Goal: Task Accomplishment & Management: Complete application form

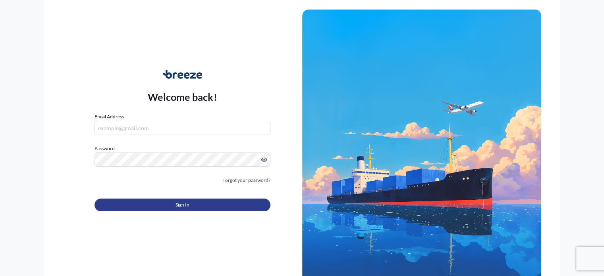
type input "[EMAIL_ADDRESS][DOMAIN_NAME]"
click at [171, 205] on button "Sign In" at bounding box center [181, 204] width 175 height 13
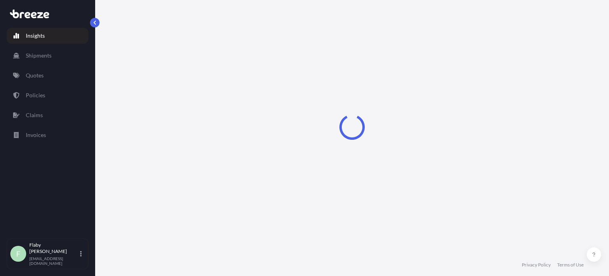
select select "2025"
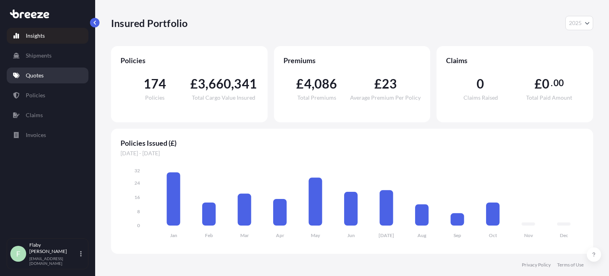
click at [31, 78] on p "Quotes" at bounding box center [35, 75] width 18 height 8
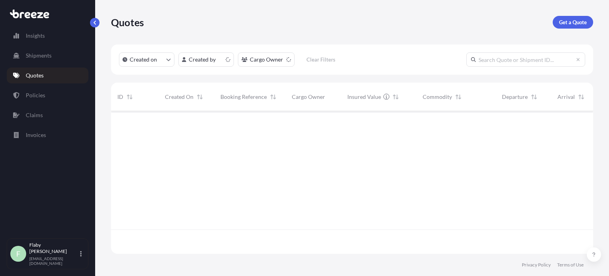
scroll to position [141, 476]
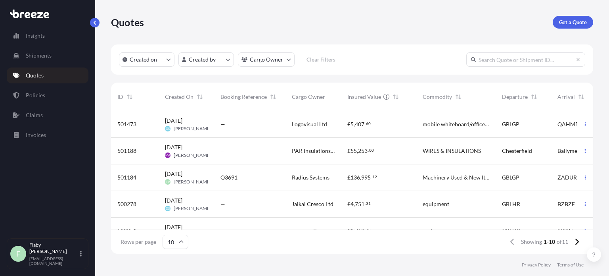
click at [188, 127] on span "[PERSON_NAME]" at bounding box center [193, 128] width 38 height 6
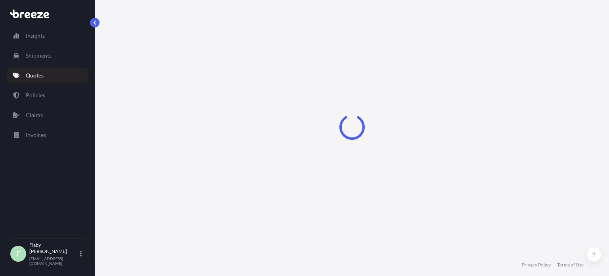
select select "Road"
select select "Sea"
select select "Road"
select select "1"
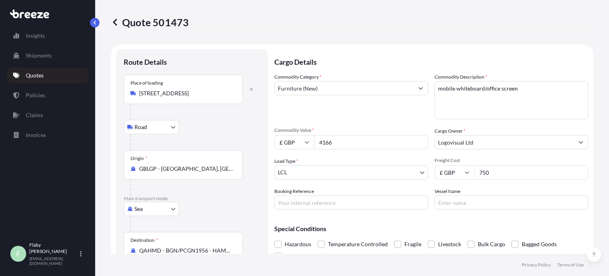
scroll to position [40, 0]
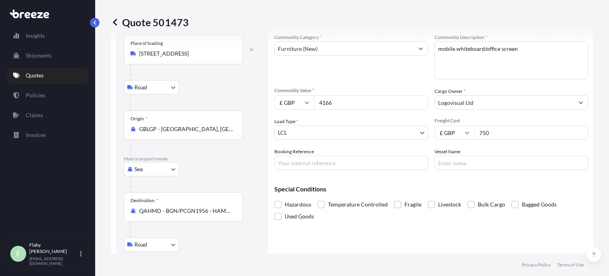
drag, startPoint x: 343, startPoint y: 100, endPoint x: 314, endPoint y: 102, distance: 28.6
click at [314, 102] on input "4166" at bounding box center [371, 102] width 114 height 14
paste input "6494.89"
type input "6494.89"
drag, startPoint x: 492, startPoint y: 130, endPoint x: 467, endPoint y: 130, distance: 24.6
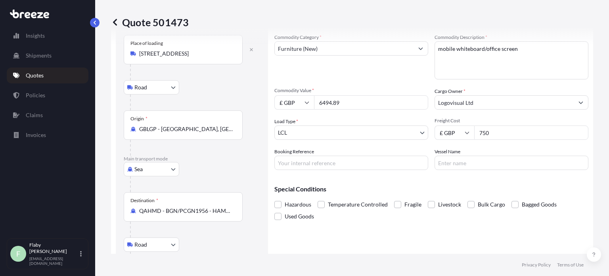
click at [467, 130] on div "£ GBP 750" at bounding box center [512, 132] width 154 height 14
type input "733"
click at [454, 179] on div "Special Conditions Hazardous Temperature Controlled Fragile Livestock Bulk Carg…" at bounding box center [432, 199] width 314 height 46
click at [387, 164] on input "Booking Reference" at bounding box center [352, 163] width 154 height 14
paste input "EX25006197"
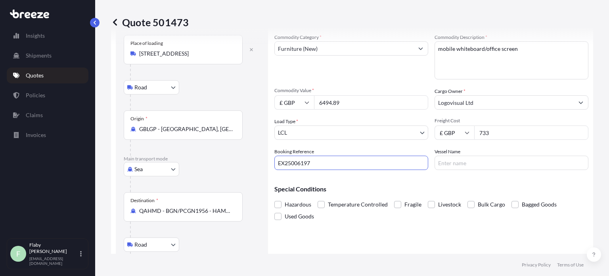
type input "EX25006197"
click at [469, 159] on input "Vessel Name" at bounding box center [512, 163] width 154 height 14
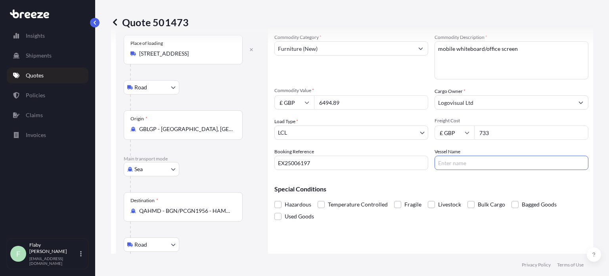
paste input "NORFOLK EXPRESS"
type input "NORFOLK EXPRESS / 542E"
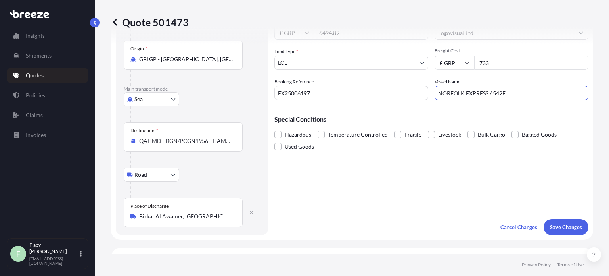
scroll to position [119, 0]
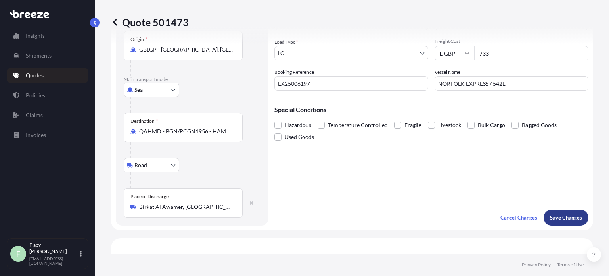
click at [552, 219] on p "Save Changes" at bounding box center [566, 217] width 32 height 8
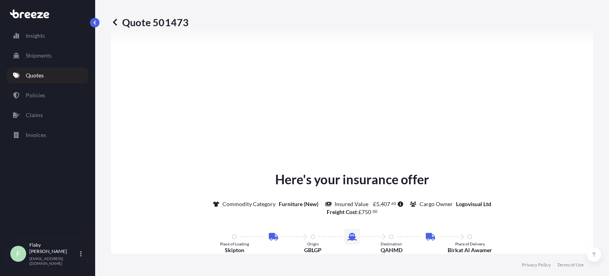
select select "Road"
select select "Sea"
select select "Road"
select select "1"
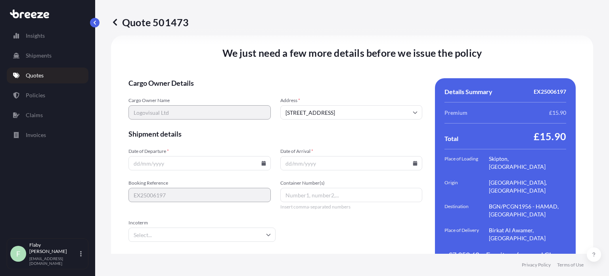
scroll to position [1139, 0]
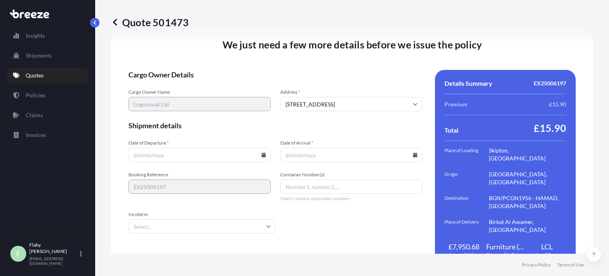
click at [165, 148] on input "Date of Departure *" at bounding box center [200, 155] width 142 height 14
click at [260, 148] on input "Date of Departure *" at bounding box center [200, 155] width 142 height 14
click at [261, 152] on icon at bounding box center [263, 154] width 4 height 5
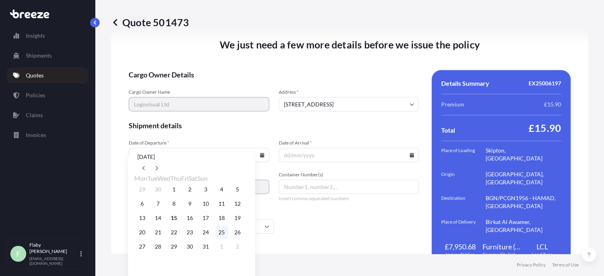
click at [228, 238] on button "25" at bounding box center [221, 232] width 13 height 13
type input "[DATE]"
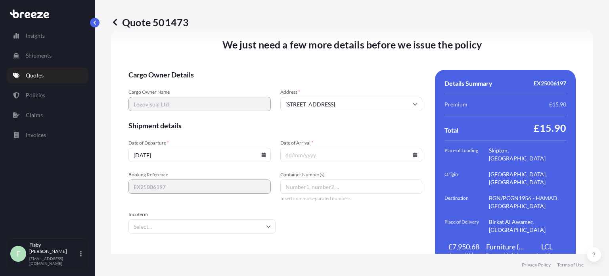
click at [365, 148] on input "Date of Arrival *" at bounding box center [352, 155] width 142 height 14
click at [413, 152] on icon at bounding box center [415, 154] width 4 height 5
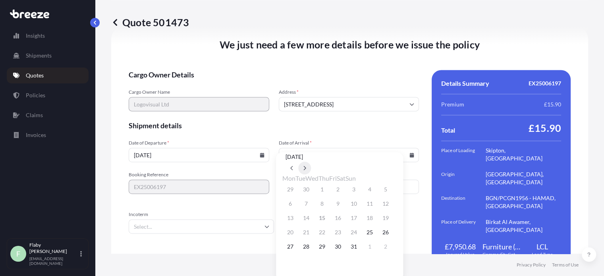
click at [311, 161] on button at bounding box center [304, 167] width 13 height 13
click at [376, 253] on button "29" at bounding box center [369, 246] width 13 height 13
type input "[DATE]"
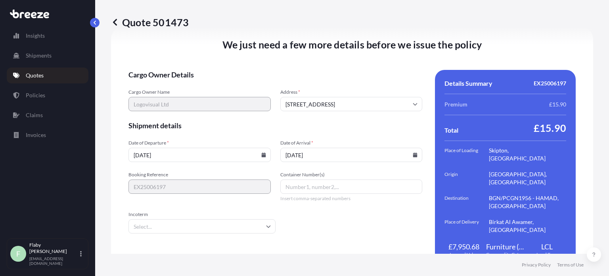
click at [354, 121] on span "Shipment details" at bounding box center [276, 126] width 294 height 10
click at [248, 219] on input "Incoterm" at bounding box center [202, 226] width 147 height 14
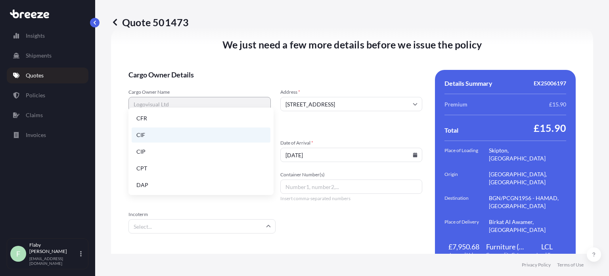
click at [156, 133] on li "CIF" at bounding box center [201, 134] width 139 height 15
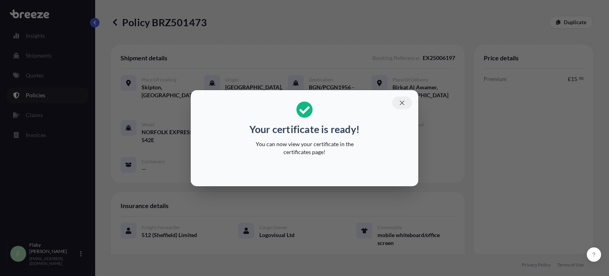
click at [405, 104] on icon "button" at bounding box center [402, 102] width 7 height 7
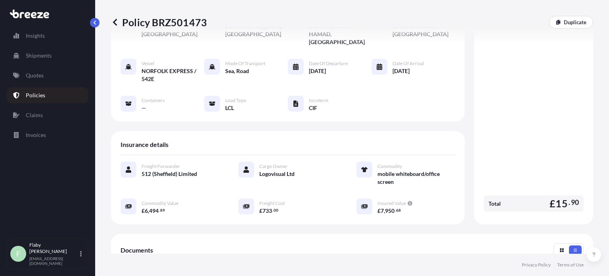
scroll to position [159, 0]
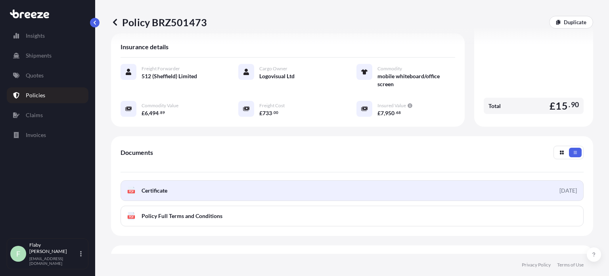
click at [338, 181] on link "PDF Certificate [DATE]" at bounding box center [352, 190] width 463 height 21
